Goal: Information Seeking & Learning: Learn about a topic

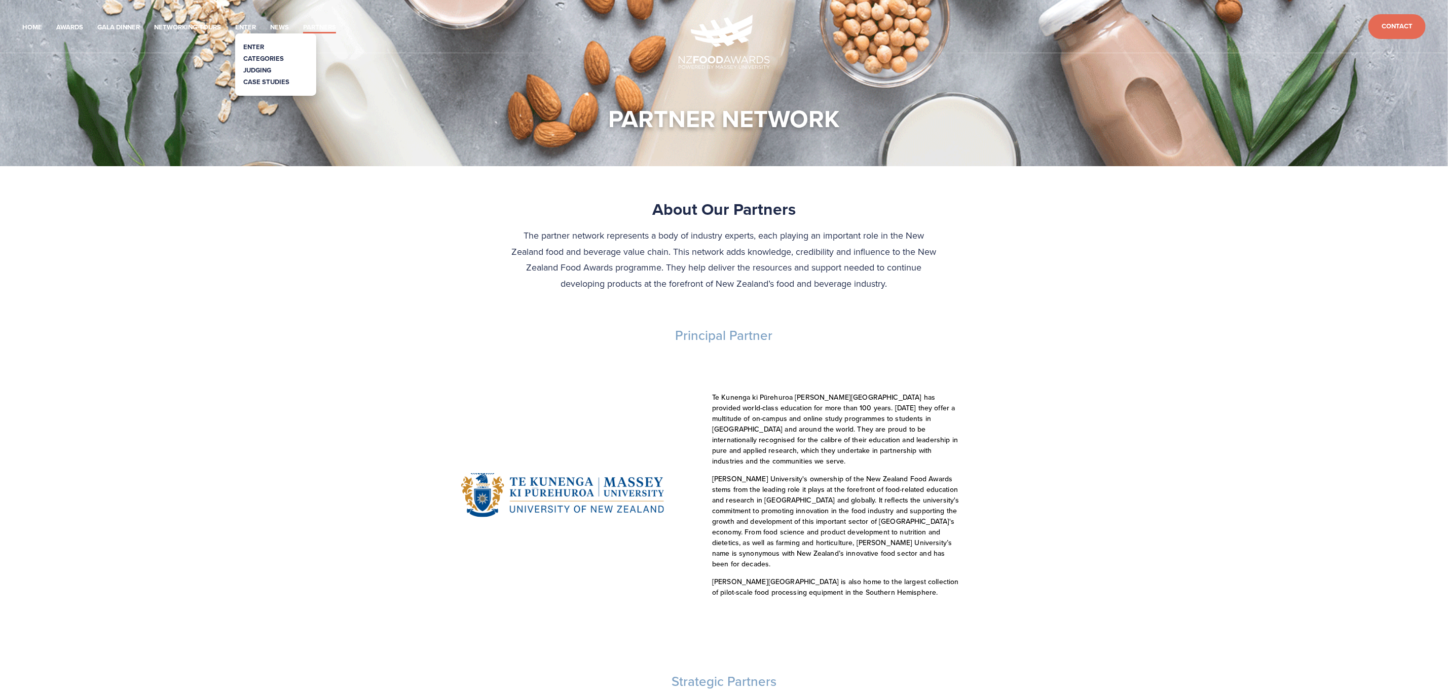
click at [260, 60] on link "Categories" at bounding box center [263, 59] width 41 height 10
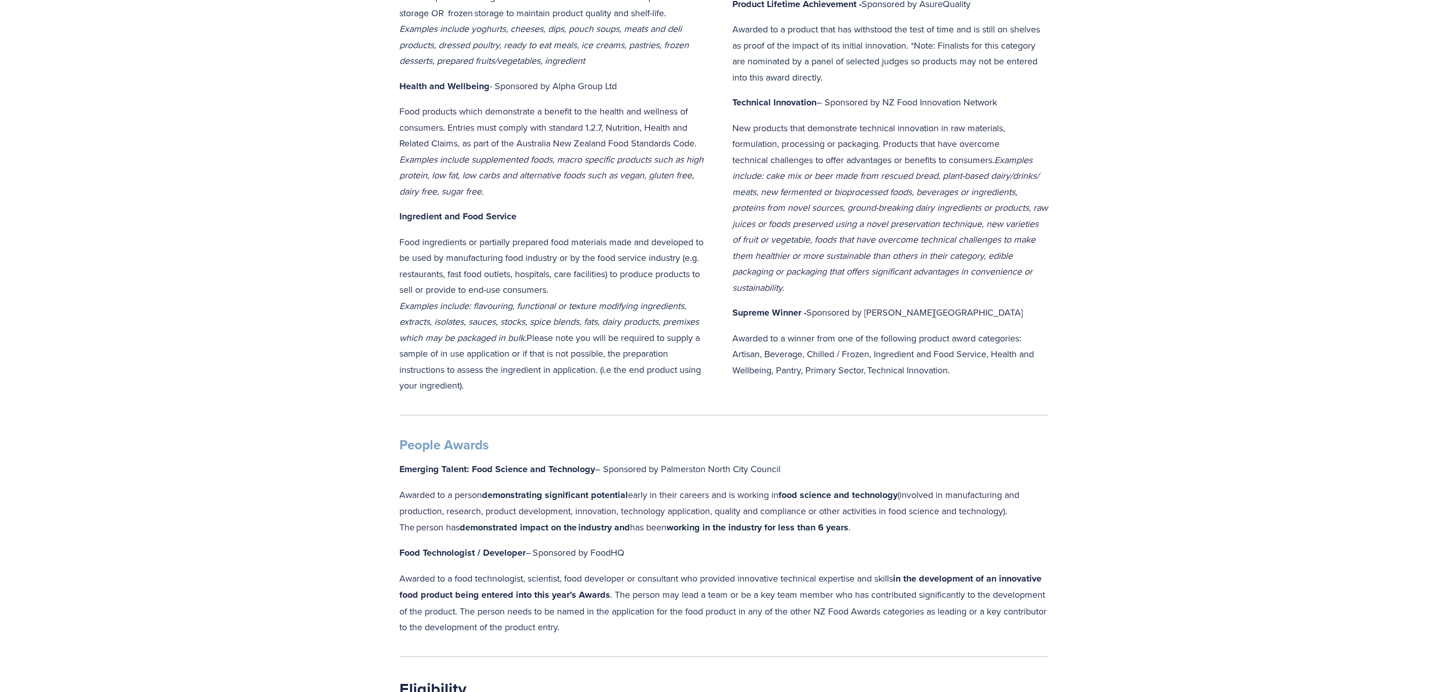
scroll to position [608, 0]
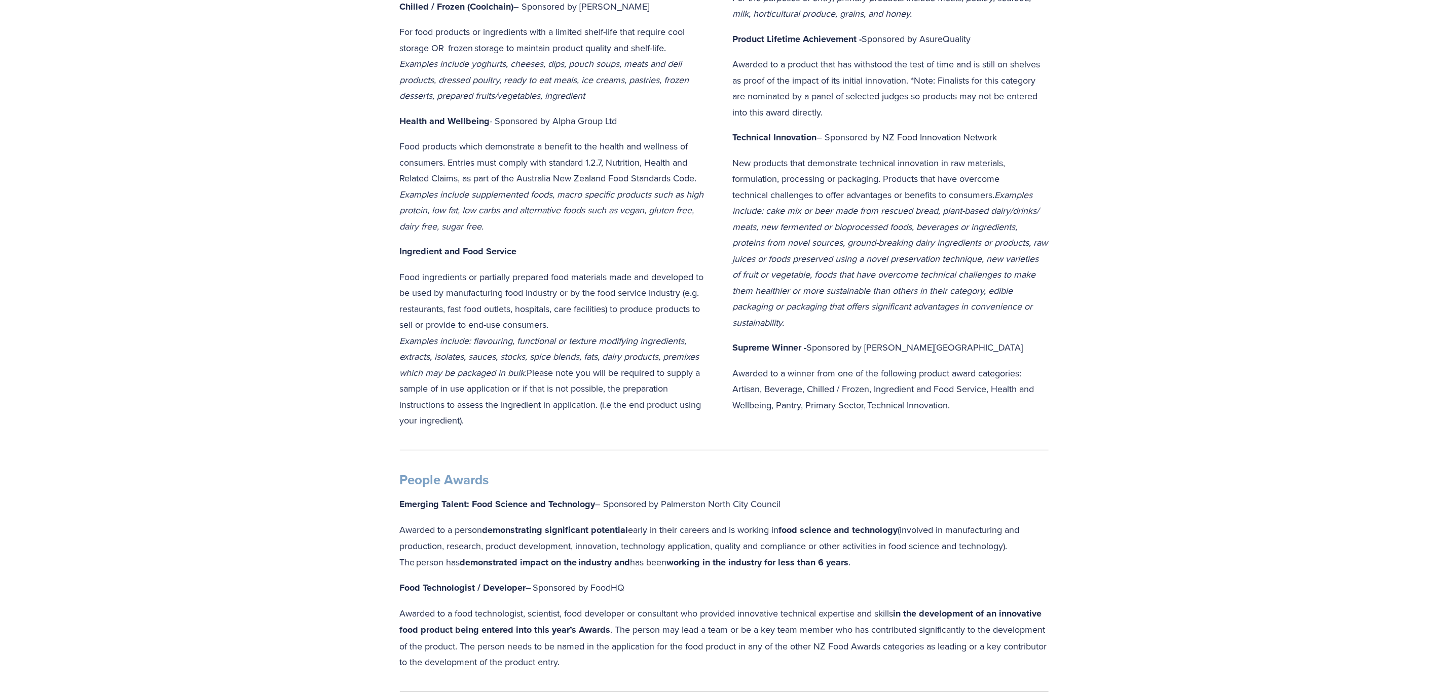
drag, startPoint x: 964, startPoint y: 406, endPoint x: 619, endPoint y: 347, distance: 349.7
click at [619, 347] on div "Product Awards Artisan – Sponsored by Cuisine For producers with a philosophy w…" at bounding box center [724, 86] width 666 height 701
click at [1028, 333] on div "Pantry - Sponsored by Woolworths Products (including ingredients, partially pre…" at bounding box center [891, 79] width 316 height 668
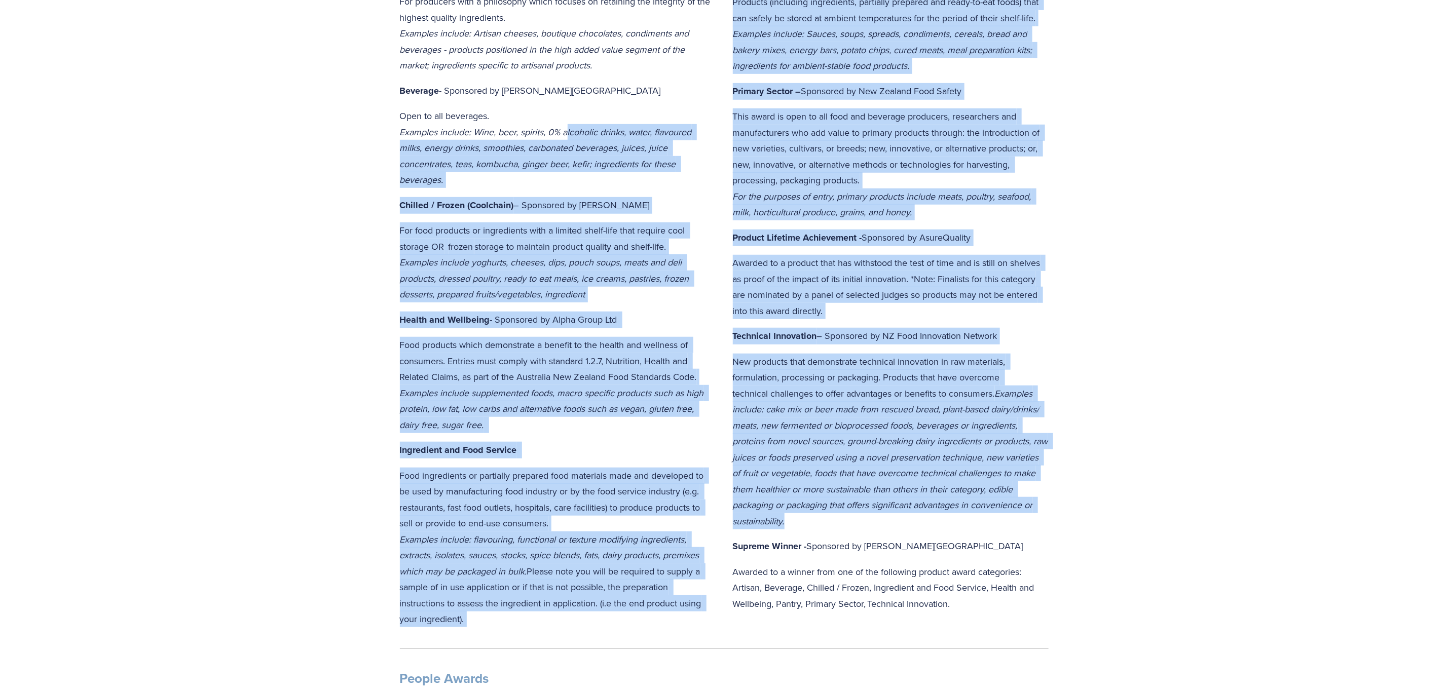
scroll to position [304, 0]
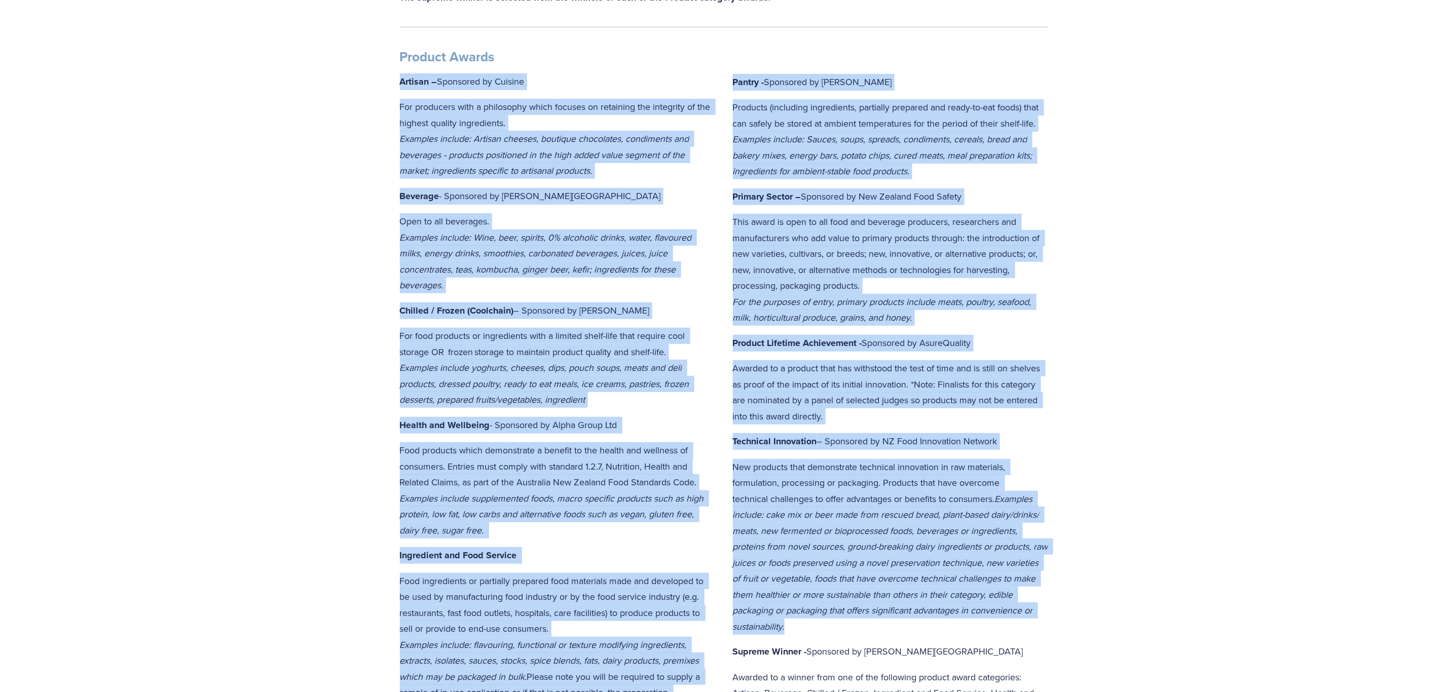
drag, startPoint x: 835, startPoint y: 318, endPoint x: 397, endPoint y: 79, distance: 498.8
click at [397, 79] on div "Product Awards Artisan – Sponsored by Cuisine For producers with a philosophy w…" at bounding box center [724, 390] width 666 height 701
copy div "Artisan – Sponsored by Cuisine For producers with a philosophy which focuses on…"
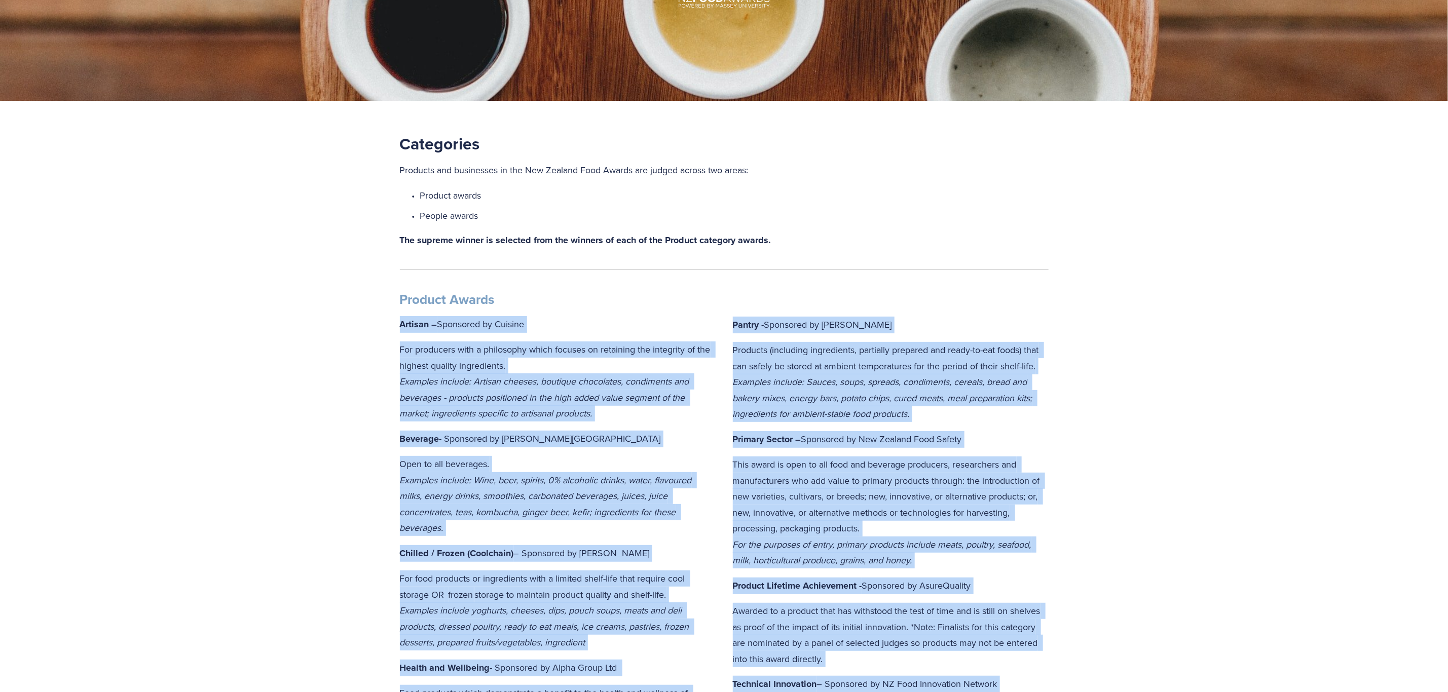
scroll to position [0, 0]
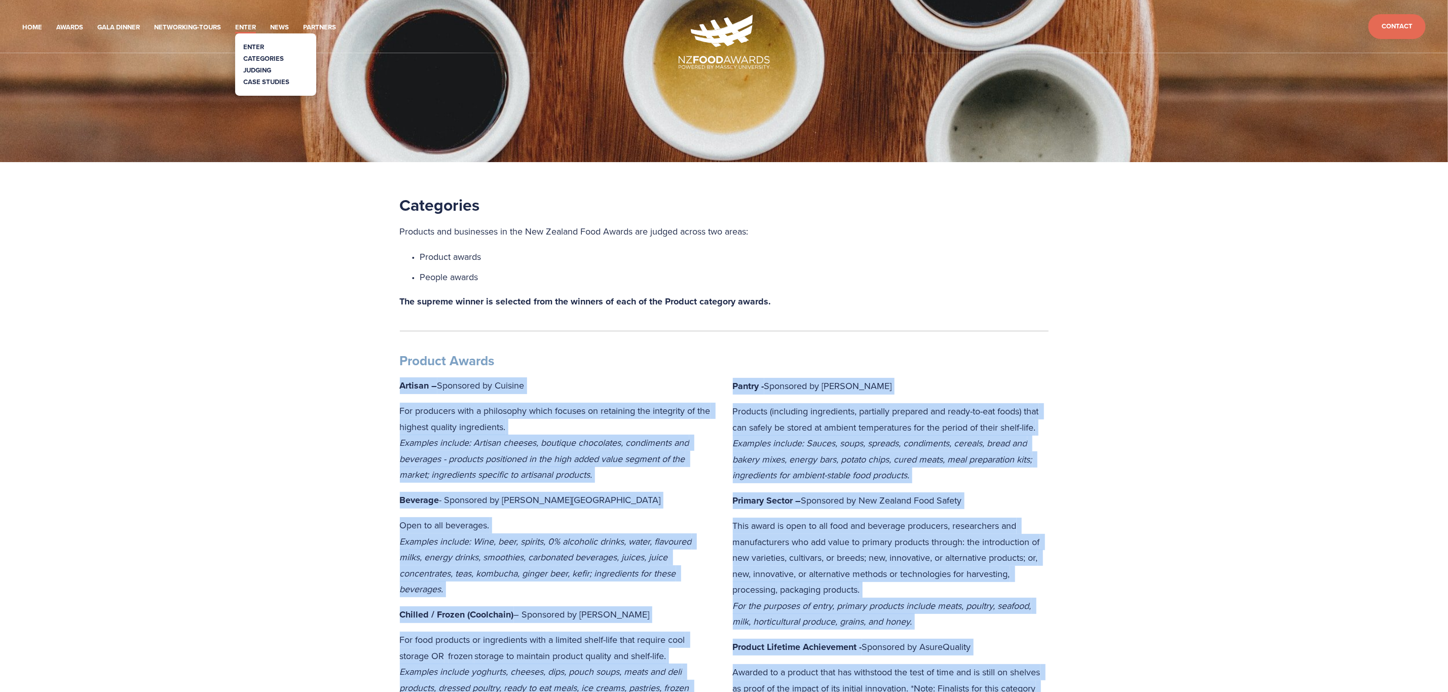
click at [254, 67] on link "Judging" at bounding box center [257, 70] width 28 height 10
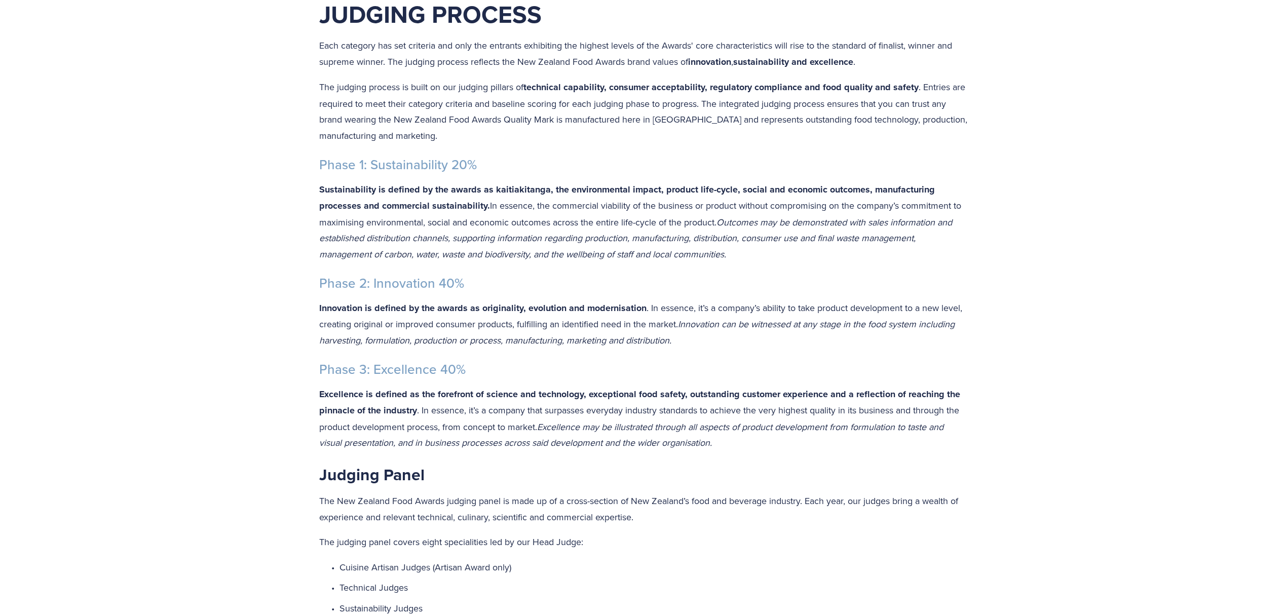
scroll to position [177, 0]
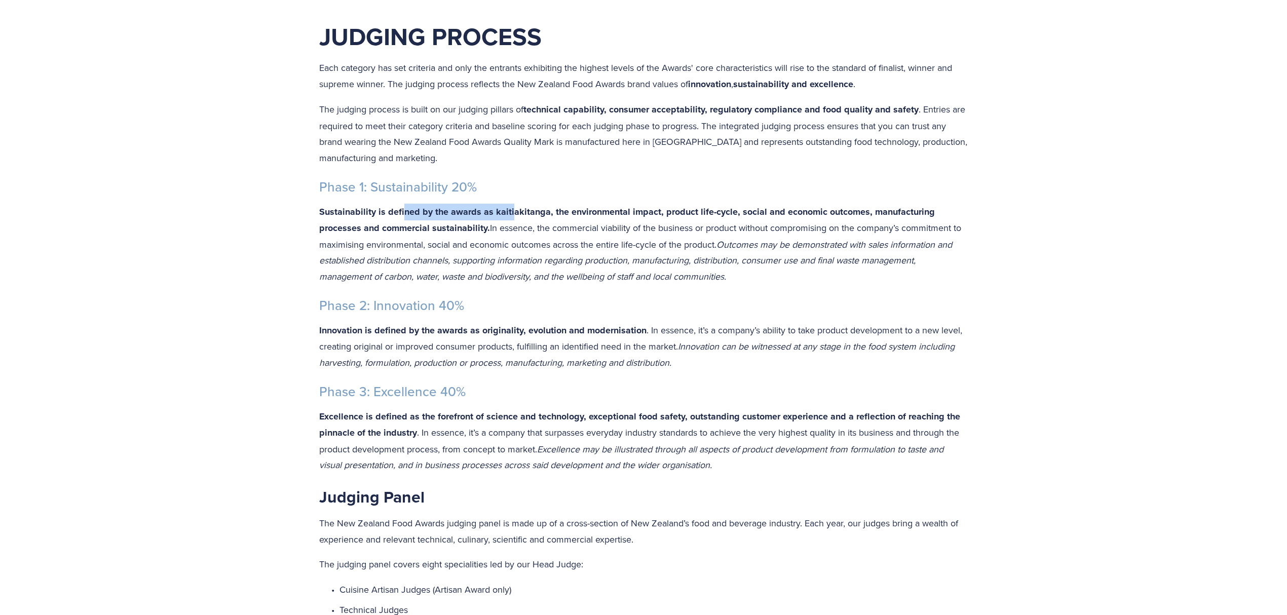
drag, startPoint x: 510, startPoint y: 197, endPoint x: 402, endPoint y: 198, distance: 107.4
click at [402, 198] on div "Judging Process Each category has set criteria and only the entrants exhibiting…" at bounding box center [643, 381] width 649 height 720
click at [523, 195] on h3 "Phase 1: Sustainability 20%" at bounding box center [643, 187] width 649 height 17
drag, startPoint x: 497, startPoint y: 187, endPoint x: 369, endPoint y: 187, distance: 127.7
click at [369, 187] on h3 "Phase 1: Sustainability 20%" at bounding box center [643, 187] width 649 height 17
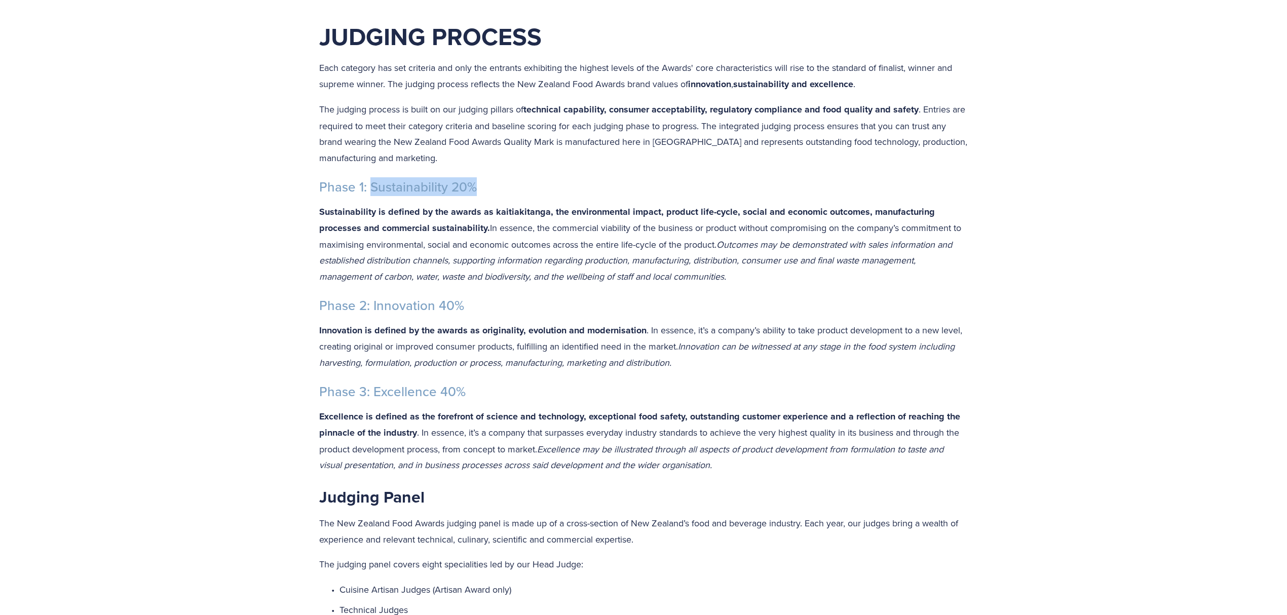
copy h3 "Sustainability 20%"
drag, startPoint x: 815, startPoint y: 86, endPoint x: 698, endPoint y: 92, distance: 117.7
click at [692, 91] on p "Each category has set criteria and only the entrants exhibiting the highest lev…" at bounding box center [643, 76] width 649 height 32
copy p "innovation , sustainability and excellence ."
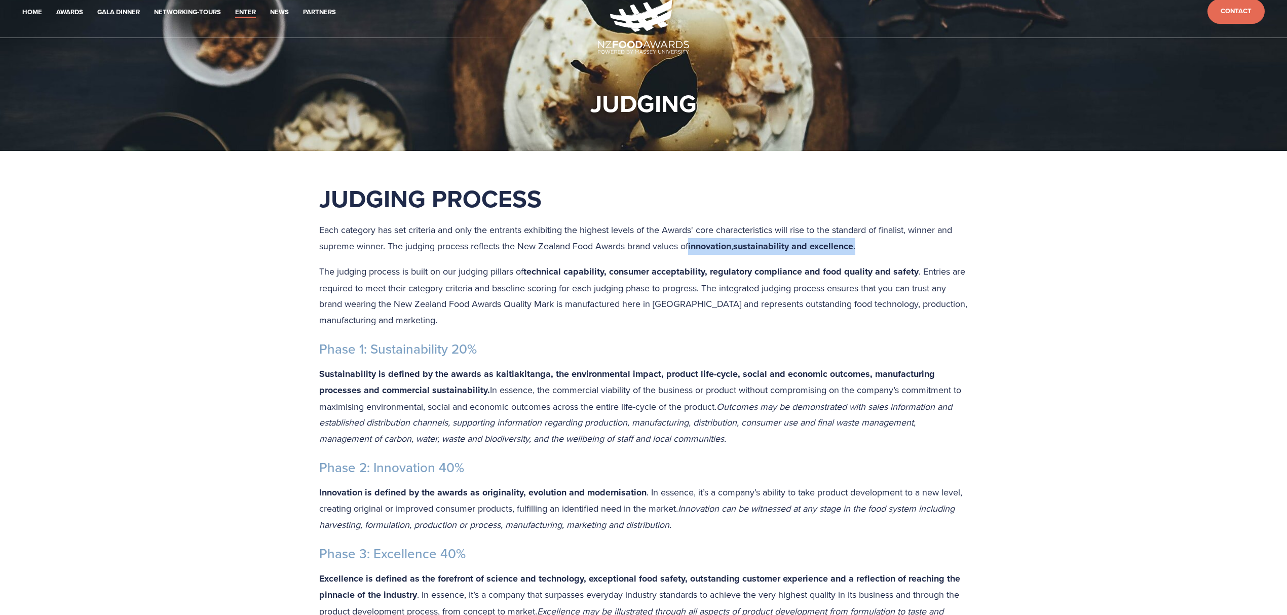
scroll to position [0, 0]
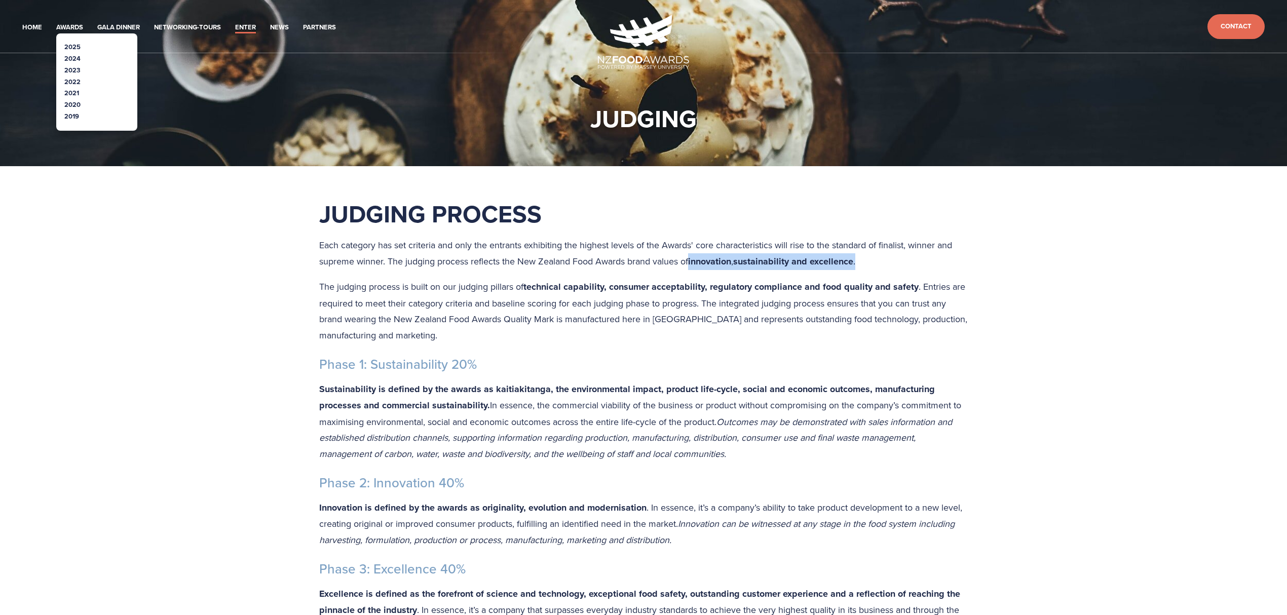
click at [69, 47] on link "2025" at bounding box center [72, 47] width 16 height 10
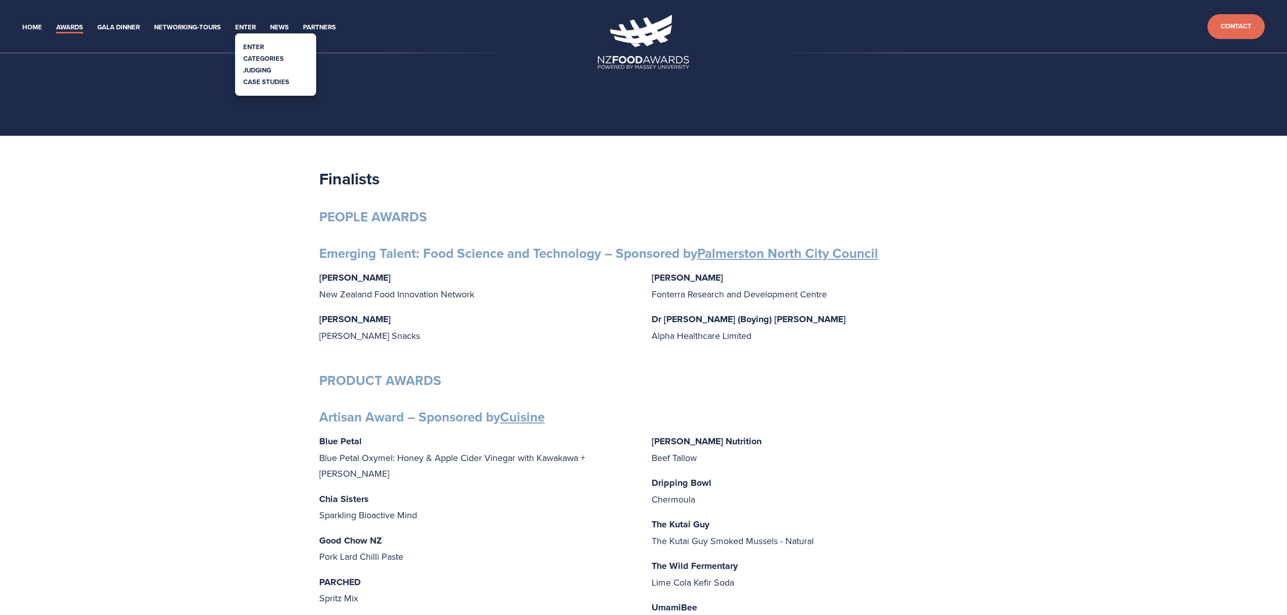
click at [260, 68] on link "Judging" at bounding box center [257, 70] width 28 height 10
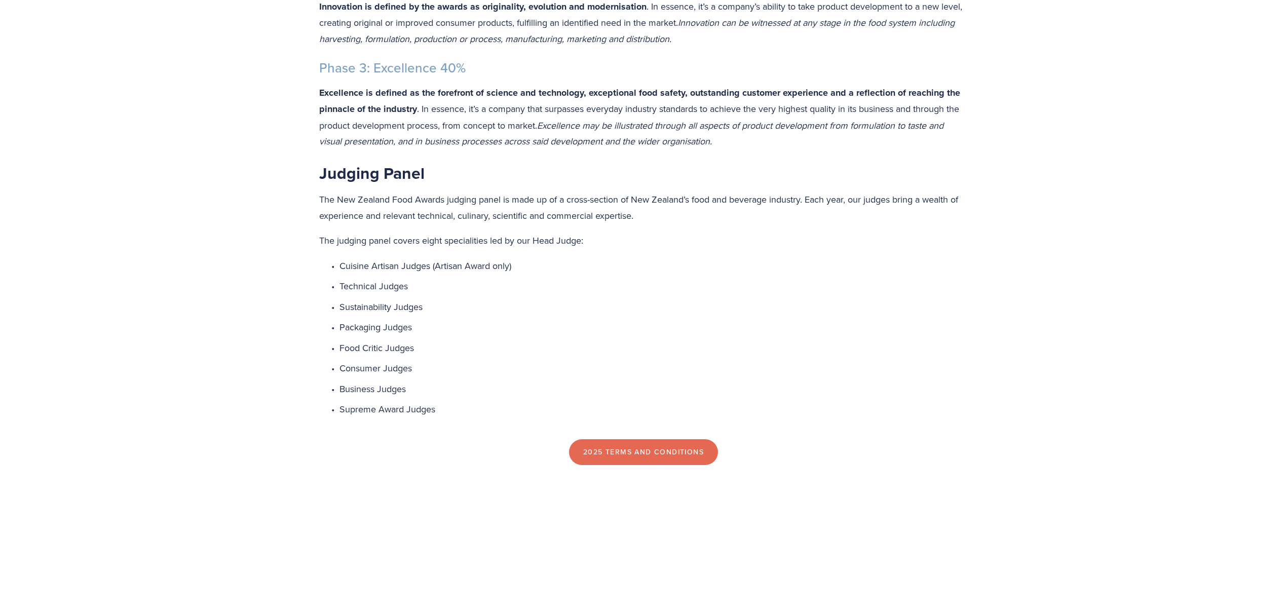
scroll to position [540, 0]
